Goal: Task Accomplishment & Management: Manage account settings

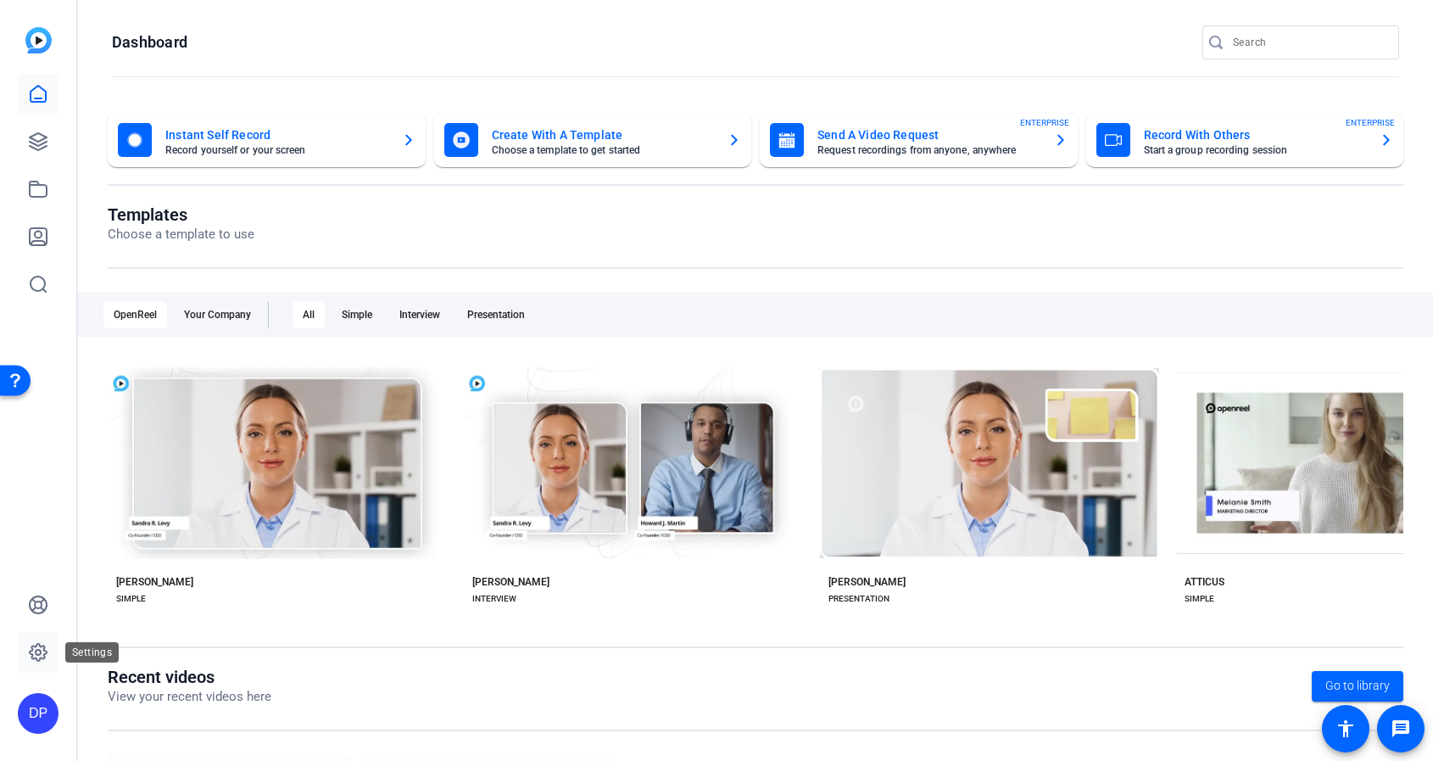
click at [42, 645] on icon at bounding box center [38, 652] width 17 height 17
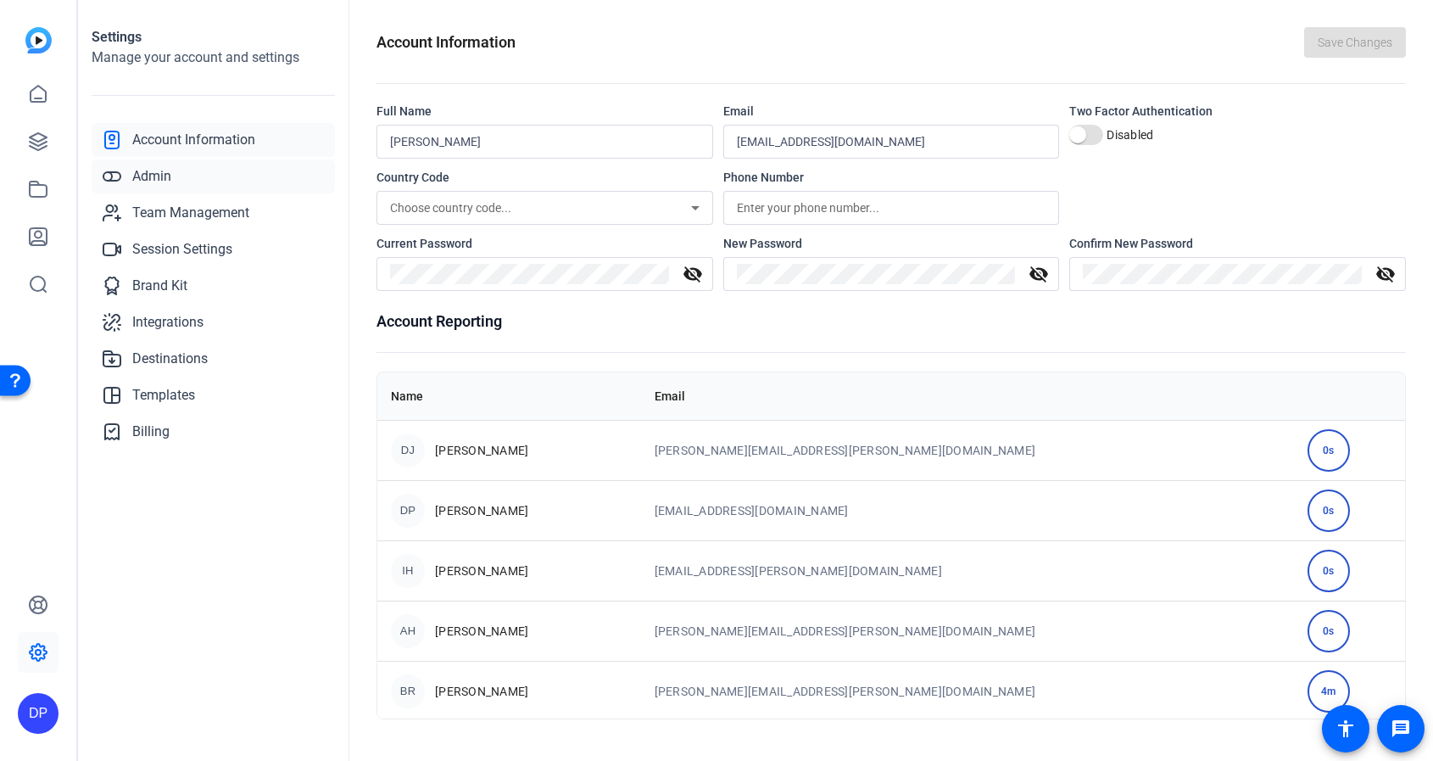
click at [172, 178] on link "Admin" at bounding box center [213, 176] width 243 height 34
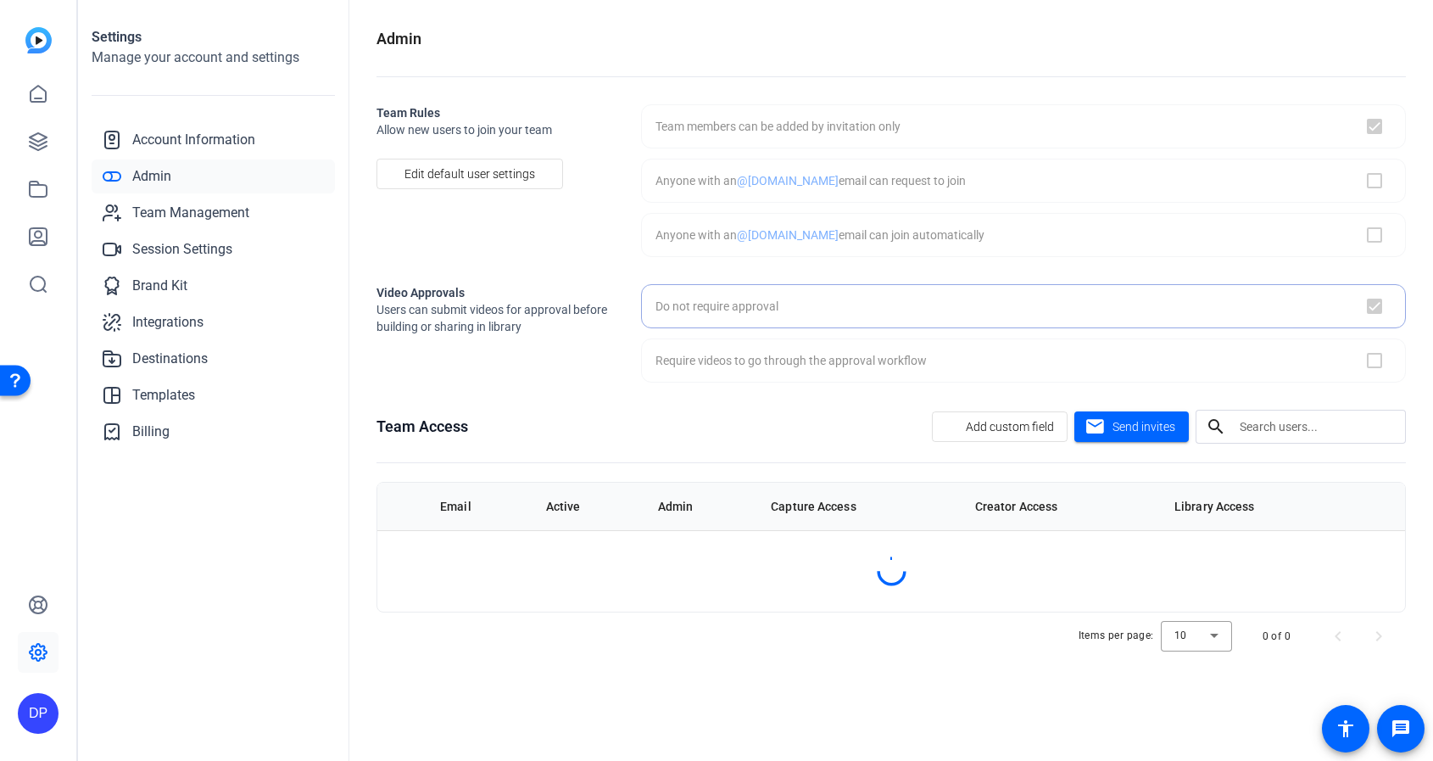
checkbox input "true"
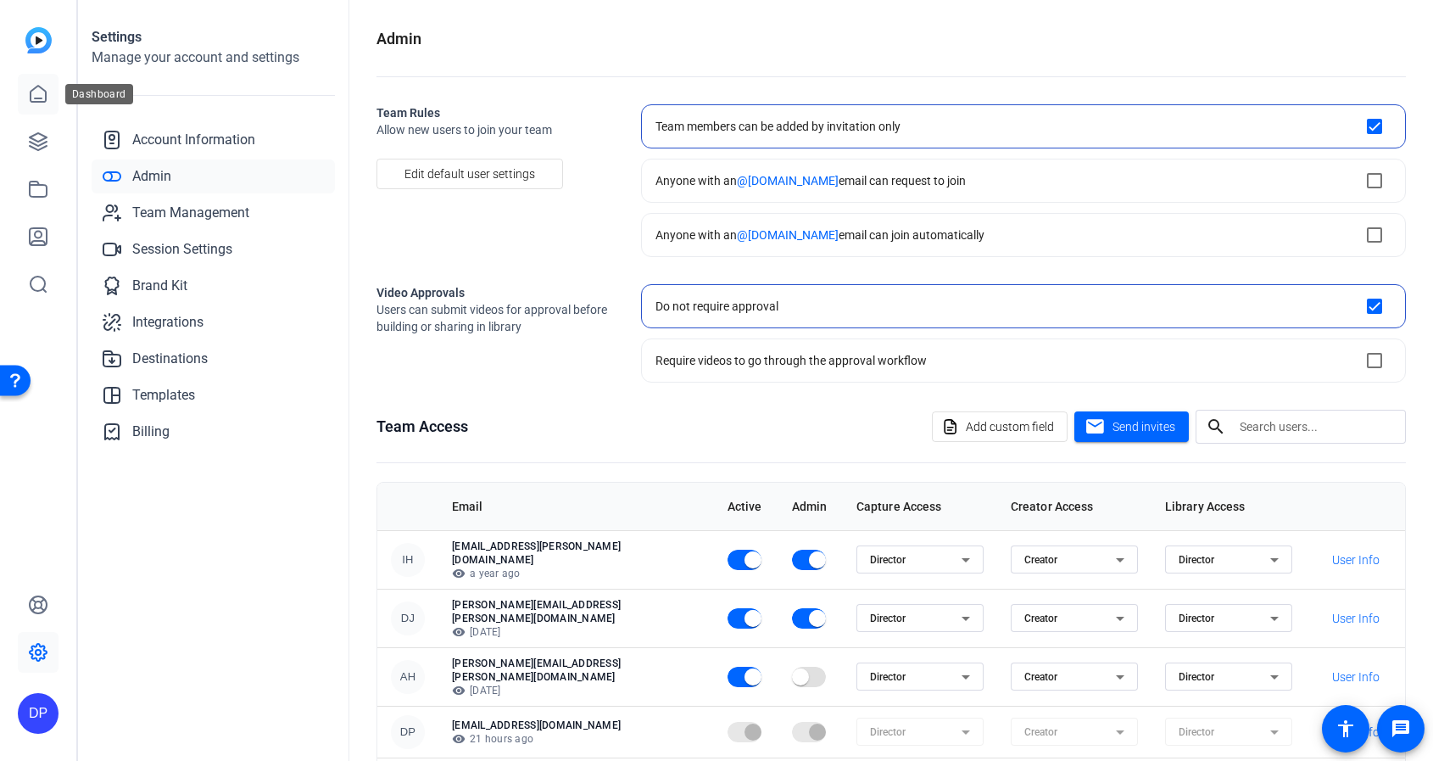
click at [36, 95] on icon at bounding box center [38, 94] width 20 height 20
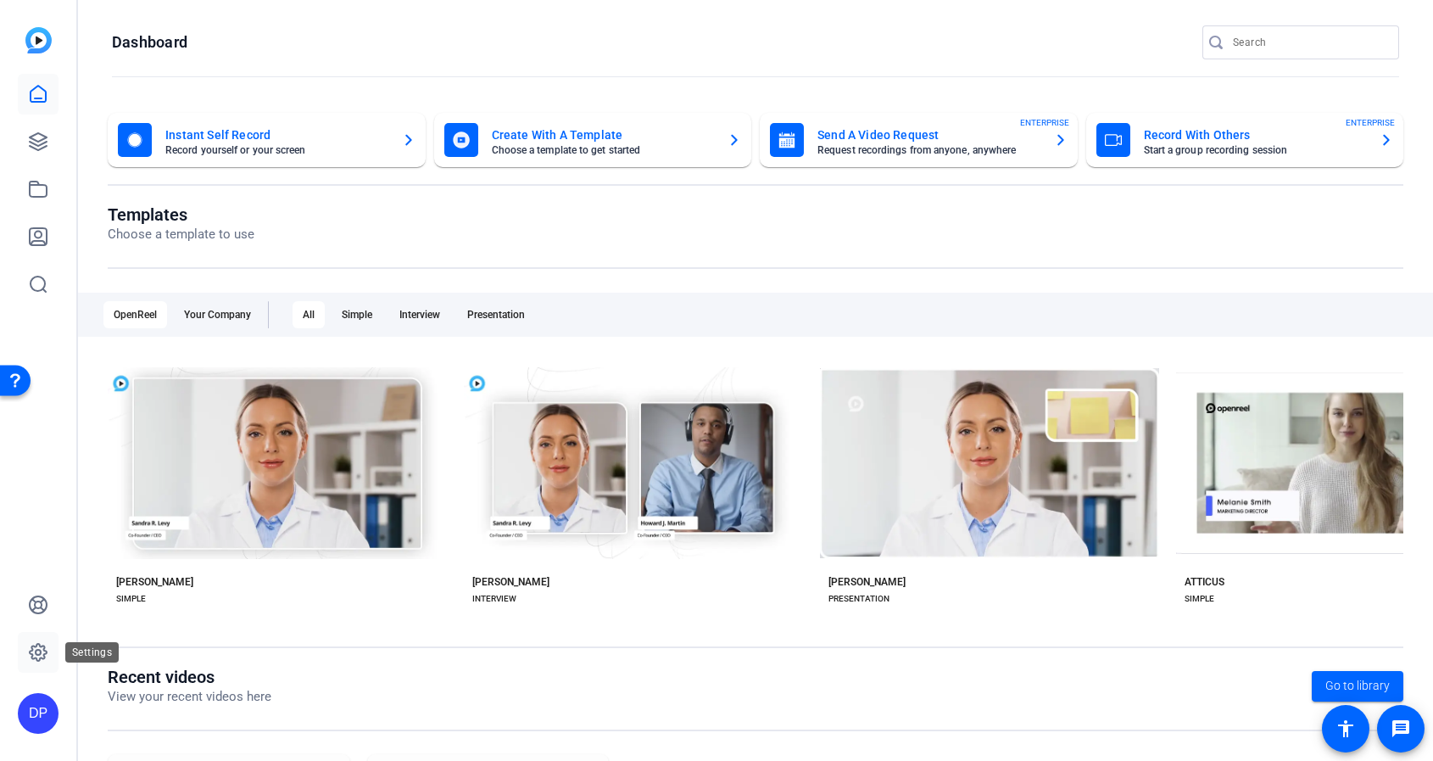
click at [38, 650] on icon at bounding box center [38, 652] width 5 height 5
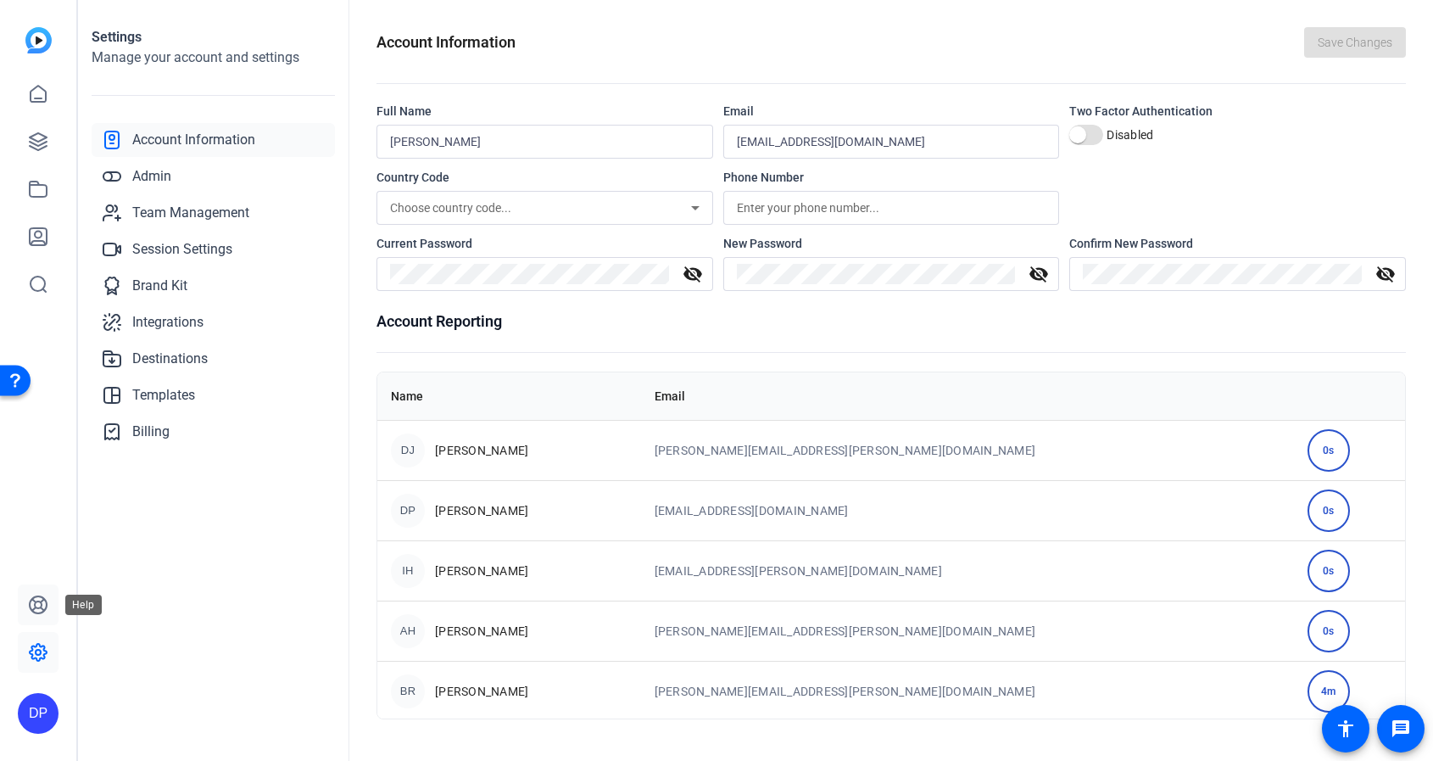
click at [36, 610] on icon at bounding box center [38, 604] width 20 height 20
click at [172, 215] on span "Team Management" at bounding box center [190, 213] width 117 height 20
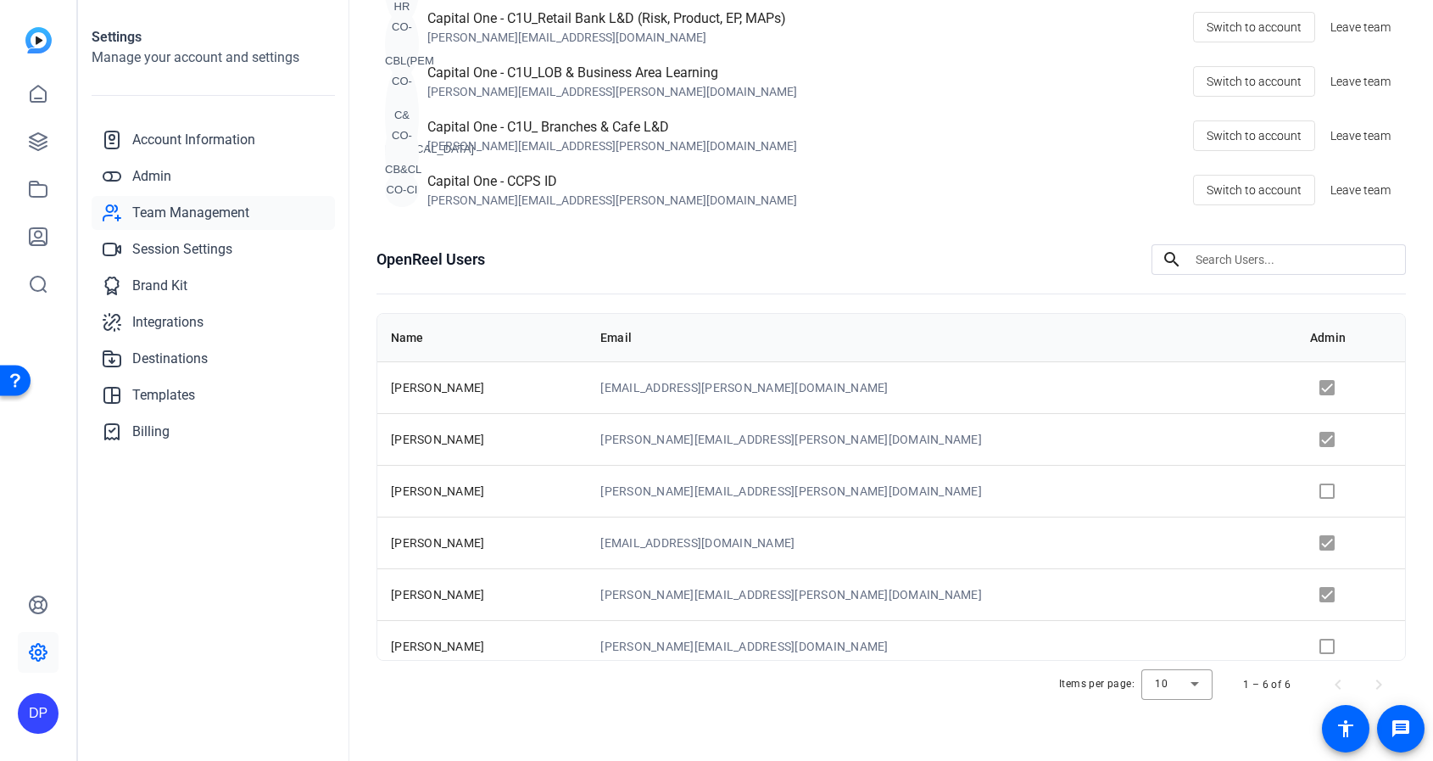
scroll to position [11, 0]
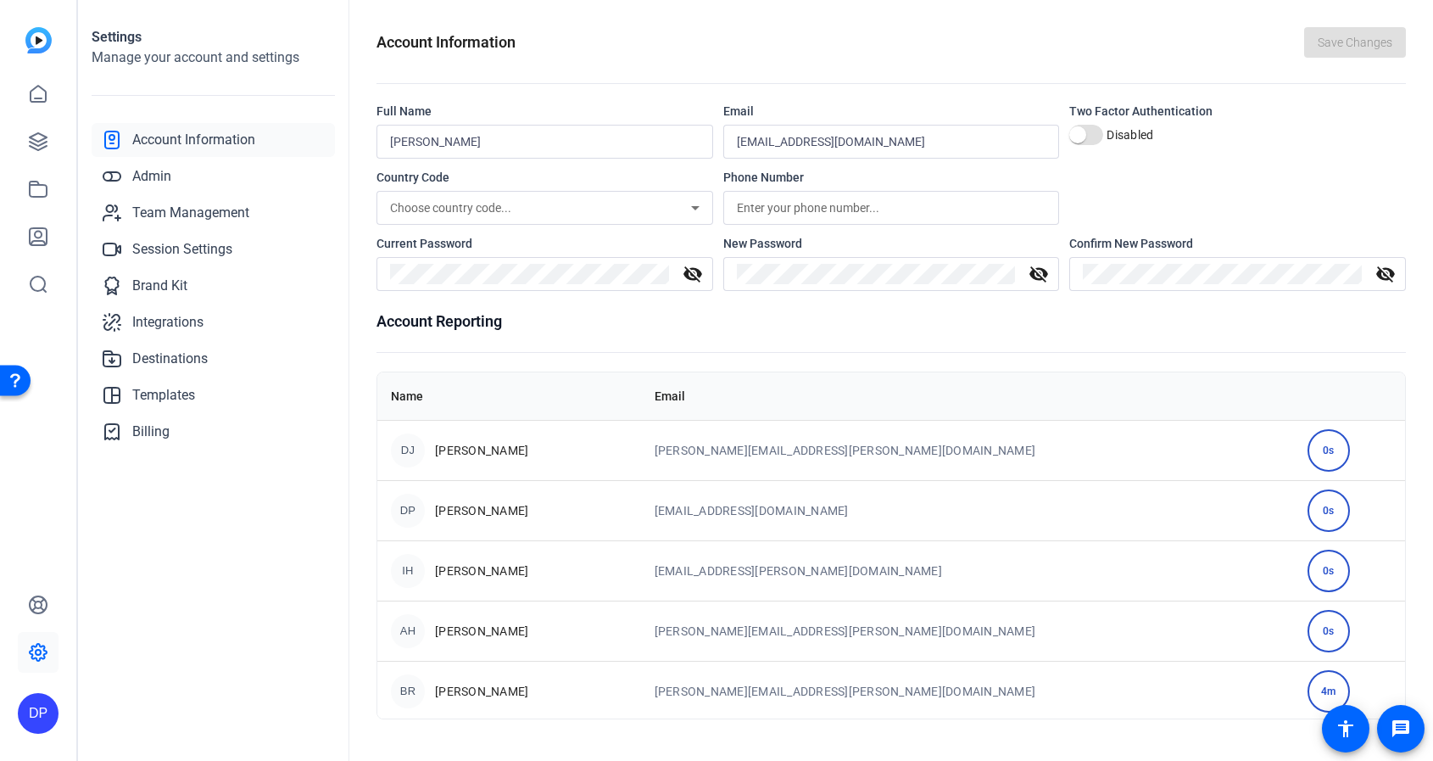
scroll to position [3, 0]
click at [1105, 449] on td "[PERSON_NAME][EMAIL_ADDRESS][PERSON_NAME][DOMAIN_NAME]" at bounding box center [967, 446] width 653 height 60
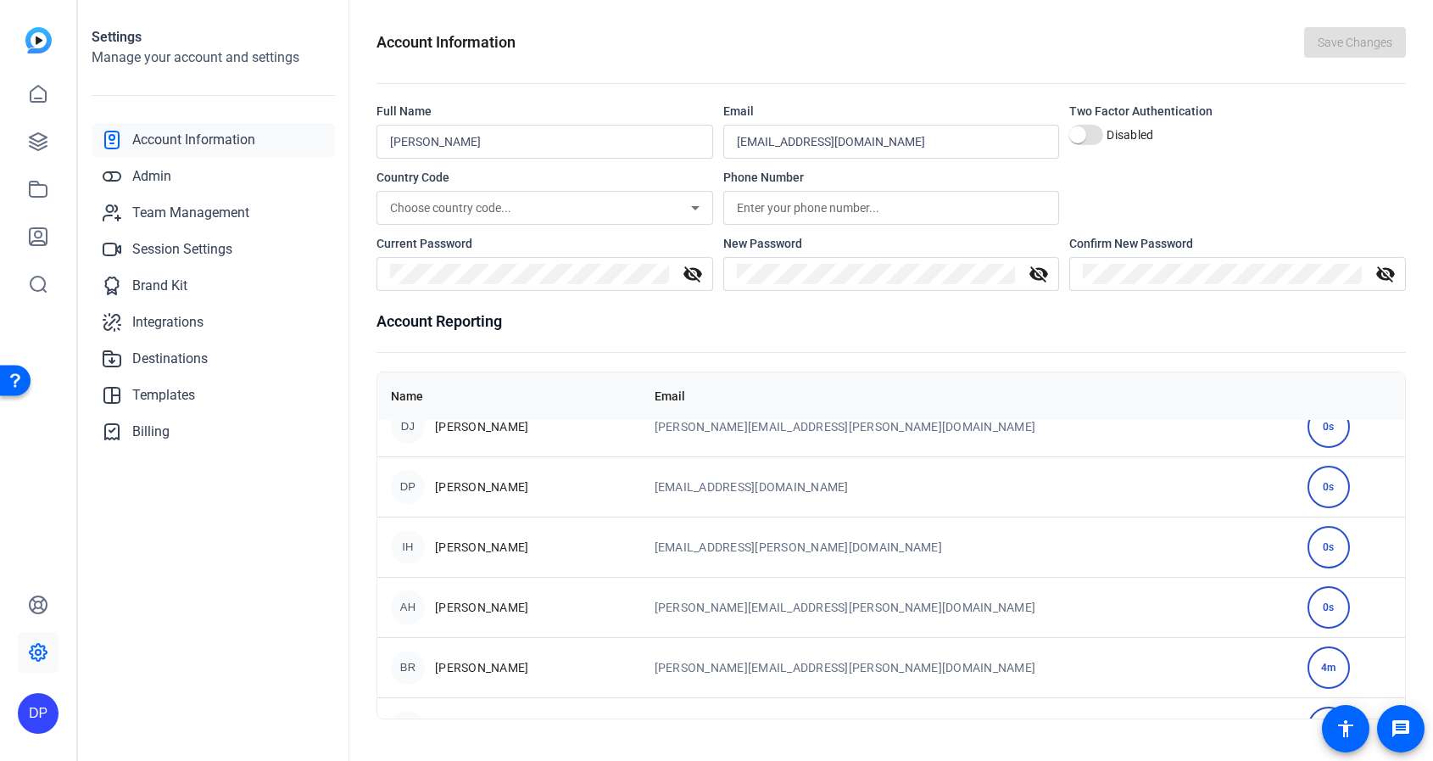
scroll to position [0, 0]
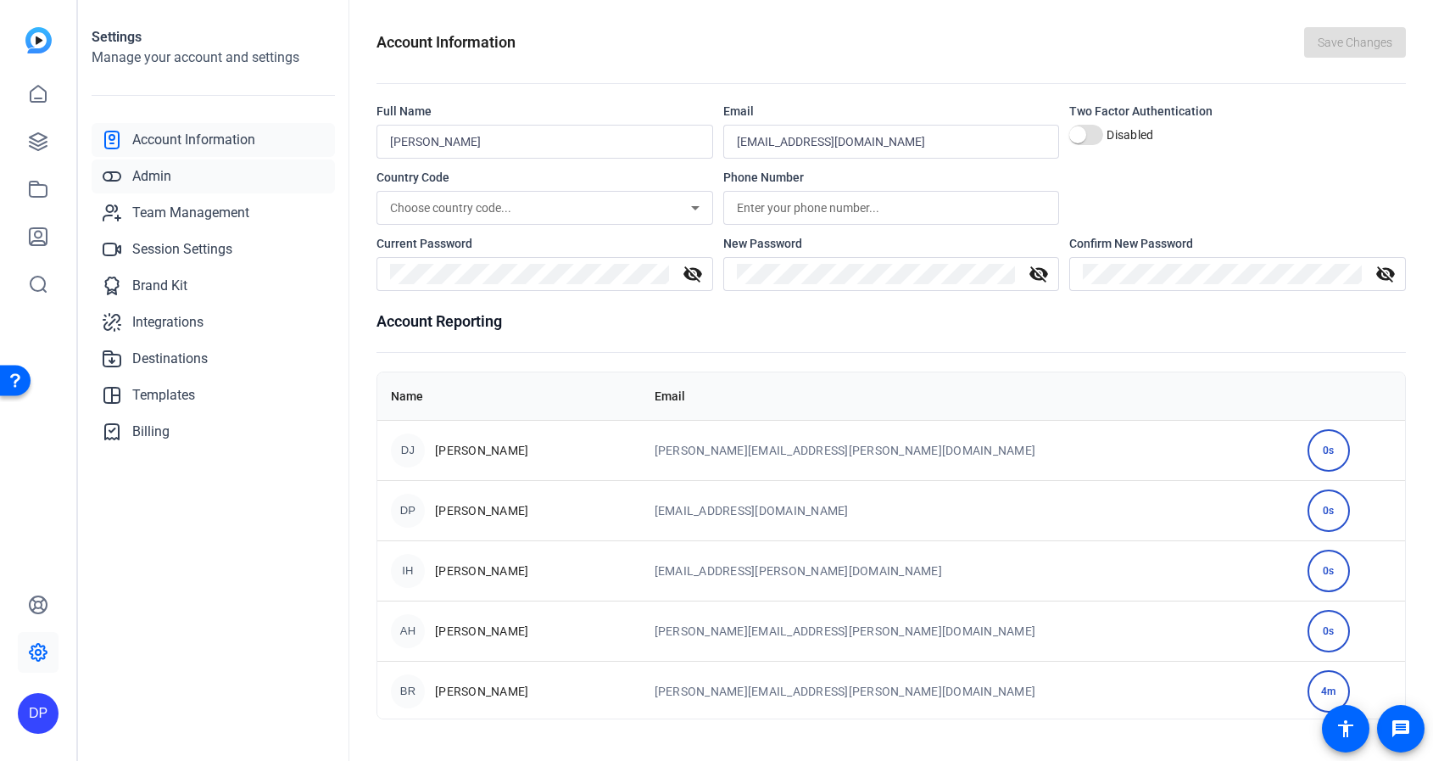
click at [170, 177] on span "Admin" at bounding box center [151, 176] width 39 height 20
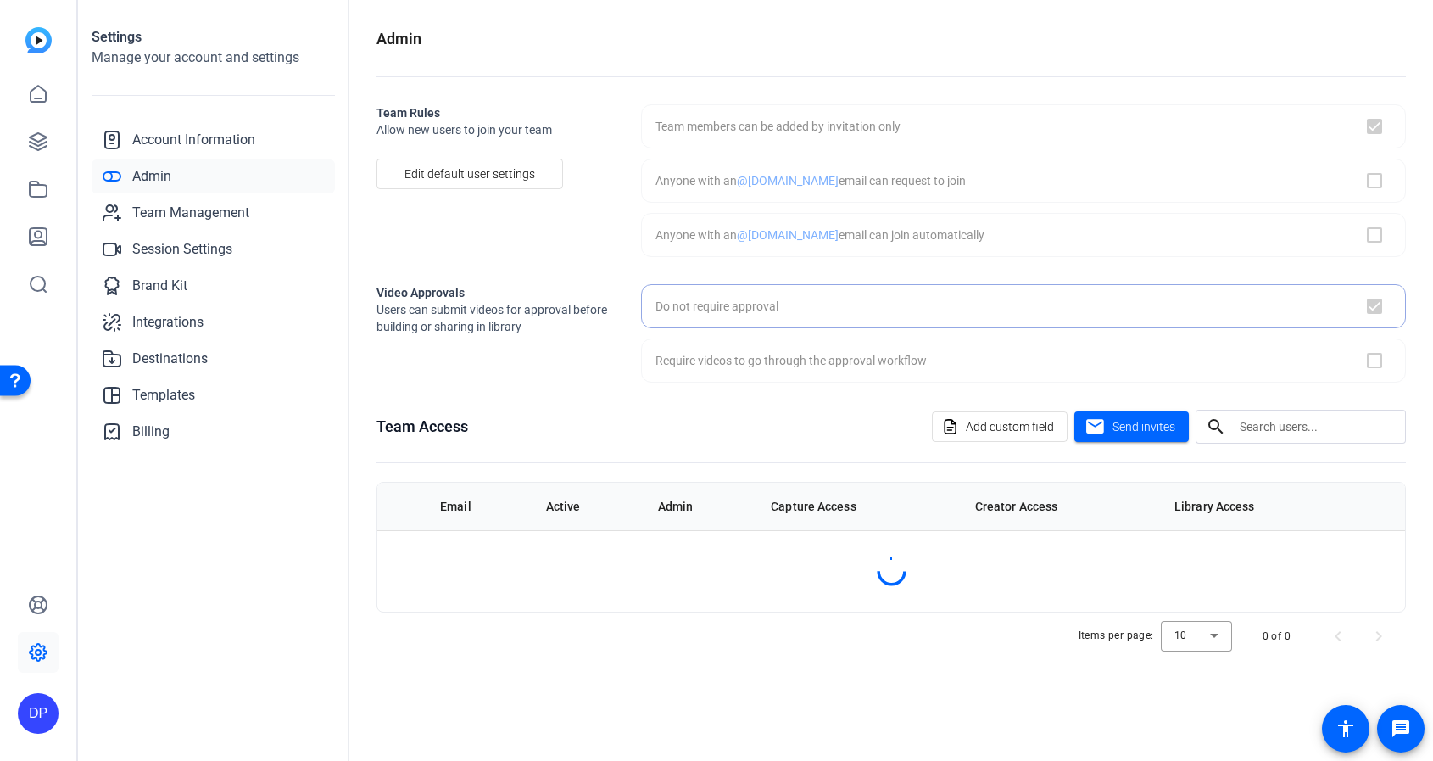
checkbox input "true"
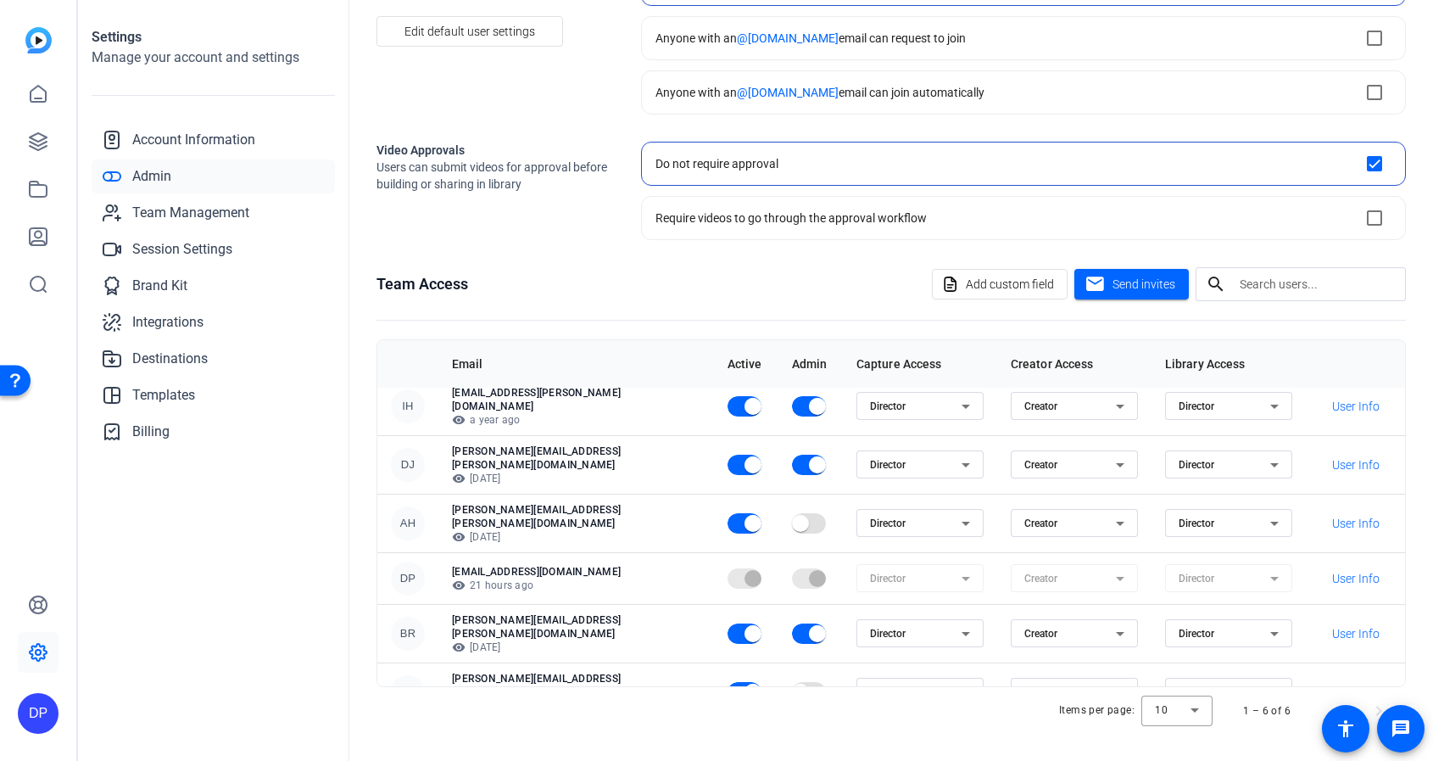
scroll to position [143, 0]
click at [736, 457] on span "button" at bounding box center [753, 464] width 34 height 34
click at [203, 542] on div "Settings Manage your account and settings Account Information Admin Team Manage…" at bounding box center [213, 380] width 271 height 761
